Goal: Information Seeking & Learning: Check status

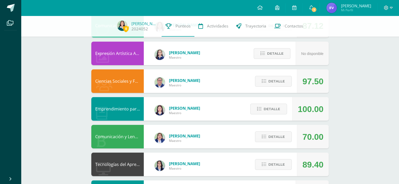
scroll to position [91, 0]
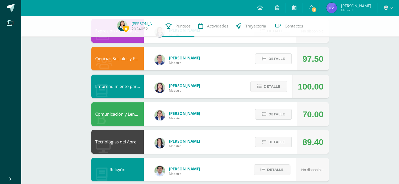
click at [260, 60] on button "Detalle" at bounding box center [273, 58] width 37 height 11
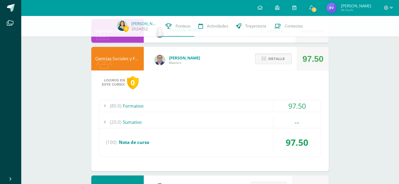
click at [307, 104] on div "97.50" at bounding box center [296, 106] width 47 height 12
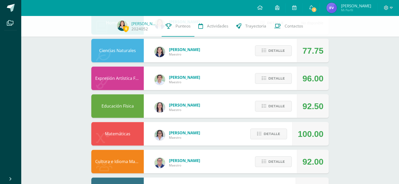
scroll to position [521, 0]
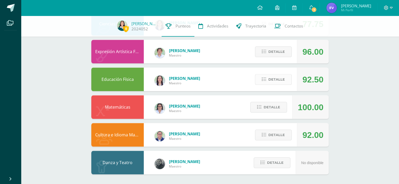
click at [271, 82] on span "Detalle" at bounding box center [276, 80] width 17 height 10
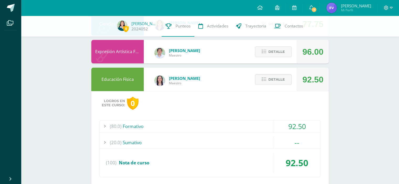
click at [297, 121] on div "92.50" at bounding box center [296, 127] width 47 height 12
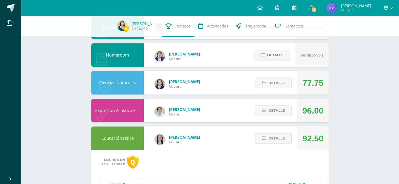
scroll to position [364, 0]
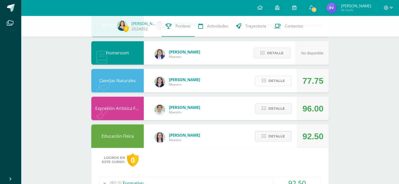
click at [269, 79] on span "Detalle" at bounding box center [276, 81] width 17 height 10
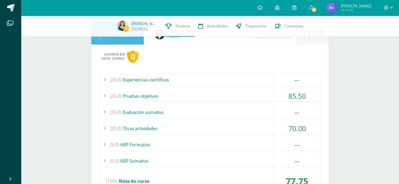
scroll to position [415, 0]
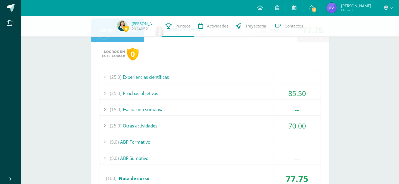
click at [293, 120] on div "70.00" at bounding box center [296, 126] width 47 height 12
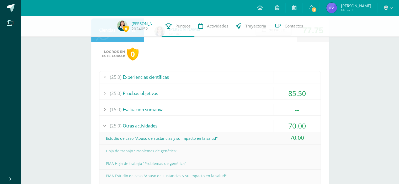
scroll to position [443, 0]
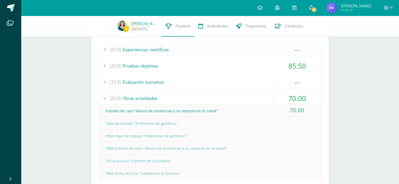
click at [317, 10] on span "1" at bounding box center [314, 10] width 6 height 6
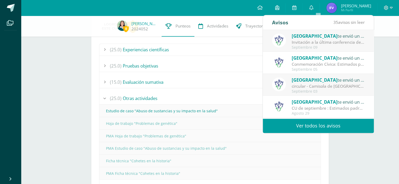
click at [313, 61] on div "Conmemoración Cívica: Estimados padres de familia: Compartimos con ustedes info…" at bounding box center [327, 64] width 73 height 6
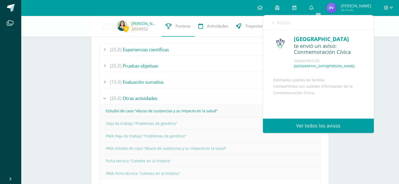
click at [312, 123] on link "Ver todos los avisos" at bounding box center [318, 126] width 111 height 14
